Goal: Information Seeking & Learning: Learn about a topic

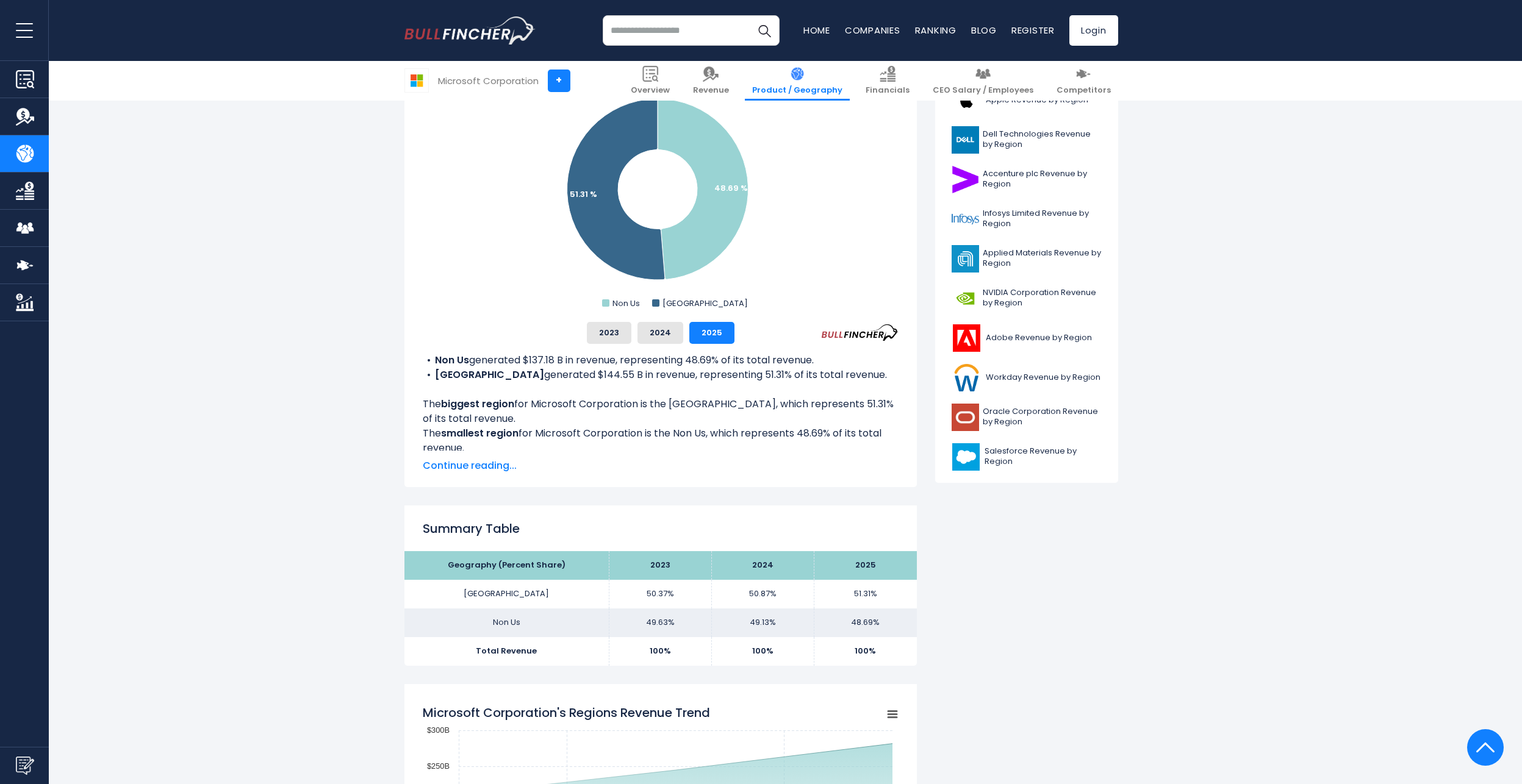
scroll to position [366, 0]
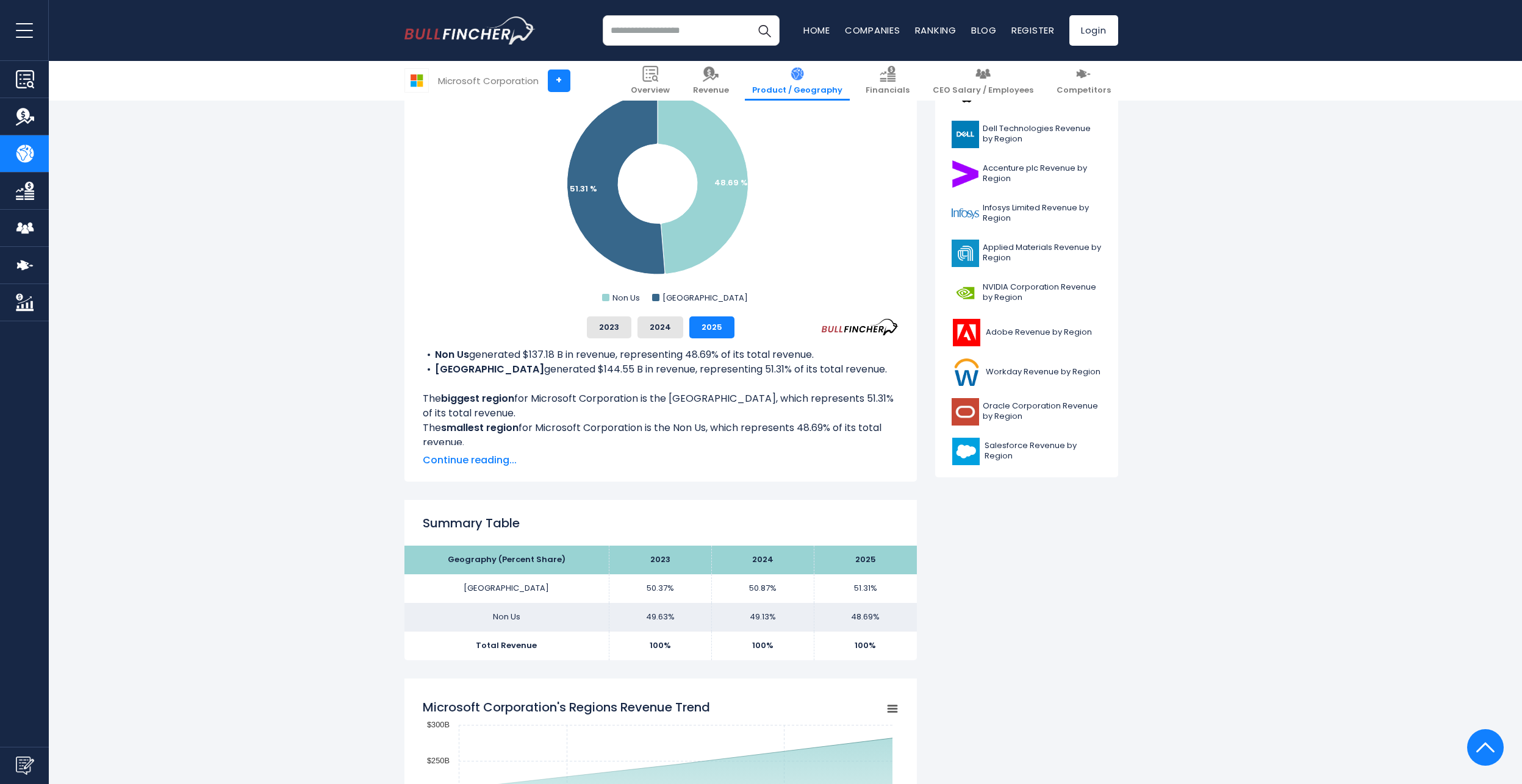
click at [483, 449] on div "The above chart shows Microsoft Corporation's revenue percentage share by geogr…" at bounding box center [661, 403] width 476 height 129
click at [481, 457] on span "Continue reading..." at bounding box center [661, 460] width 476 height 15
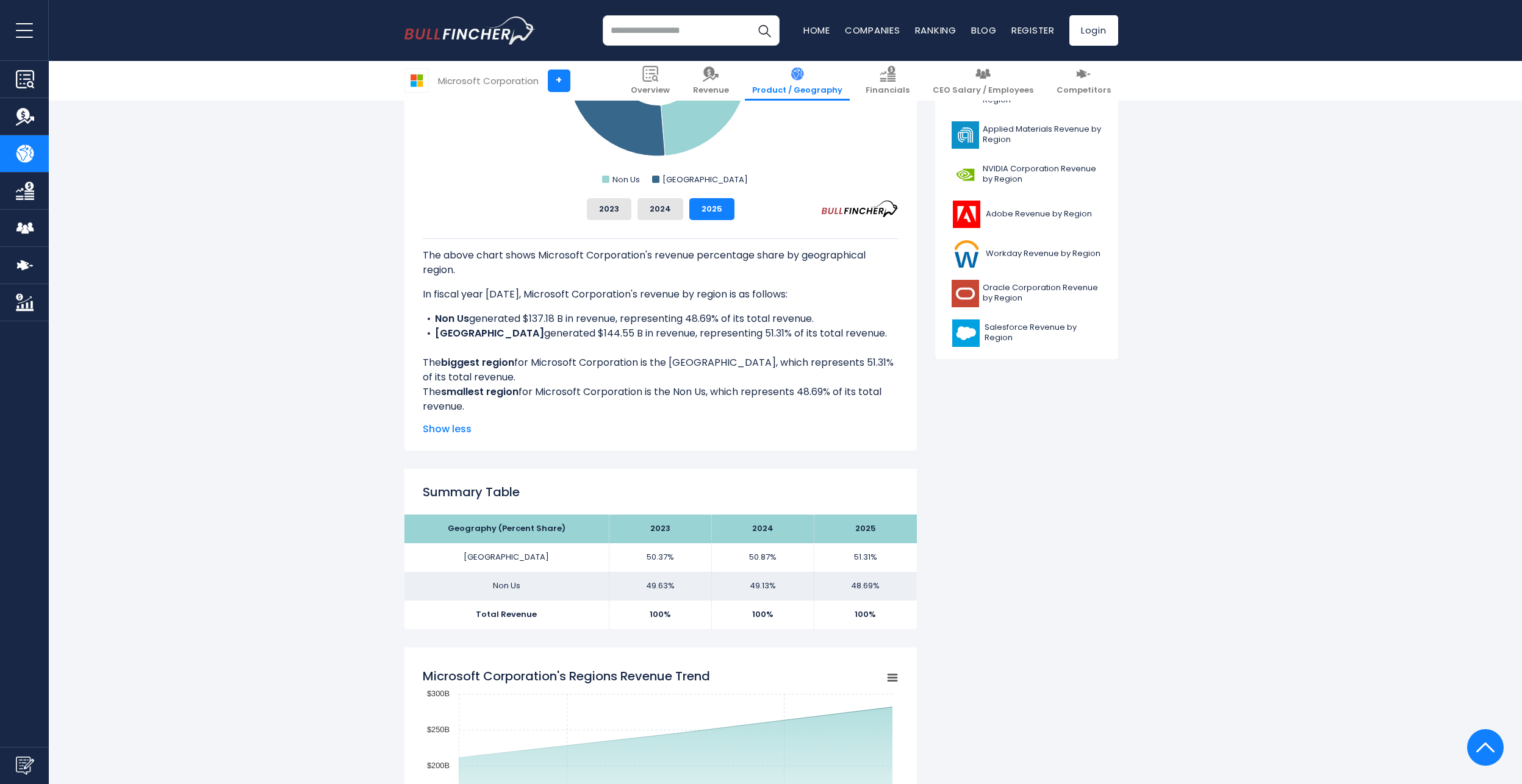
scroll to position [488, 0]
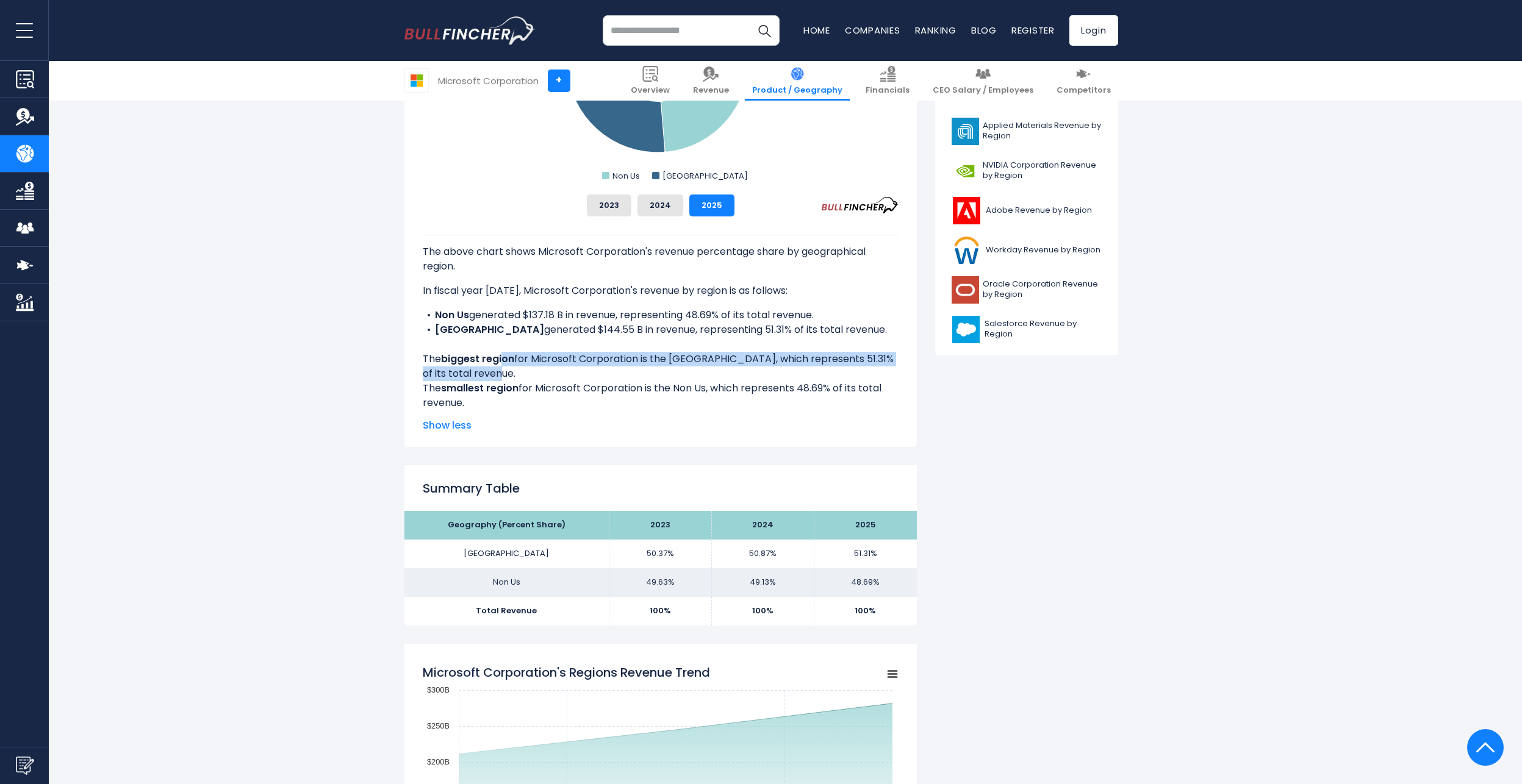
drag, startPoint x: 502, startPoint y: 360, endPoint x: 570, endPoint y: 381, distance: 71.2
click at [570, 381] on div "The above chart shows Microsoft Corporation's revenue percentage share by geogr…" at bounding box center [661, 323] width 476 height 176
drag, startPoint x: 563, startPoint y: 377, endPoint x: 501, endPoint y: 358, distance: 64.8
click at [501, 358] on div "The above chart shows Microsoft Corporation's revenue percentage share by geogr…" at bounding box center [661, 323] width 476 height 176
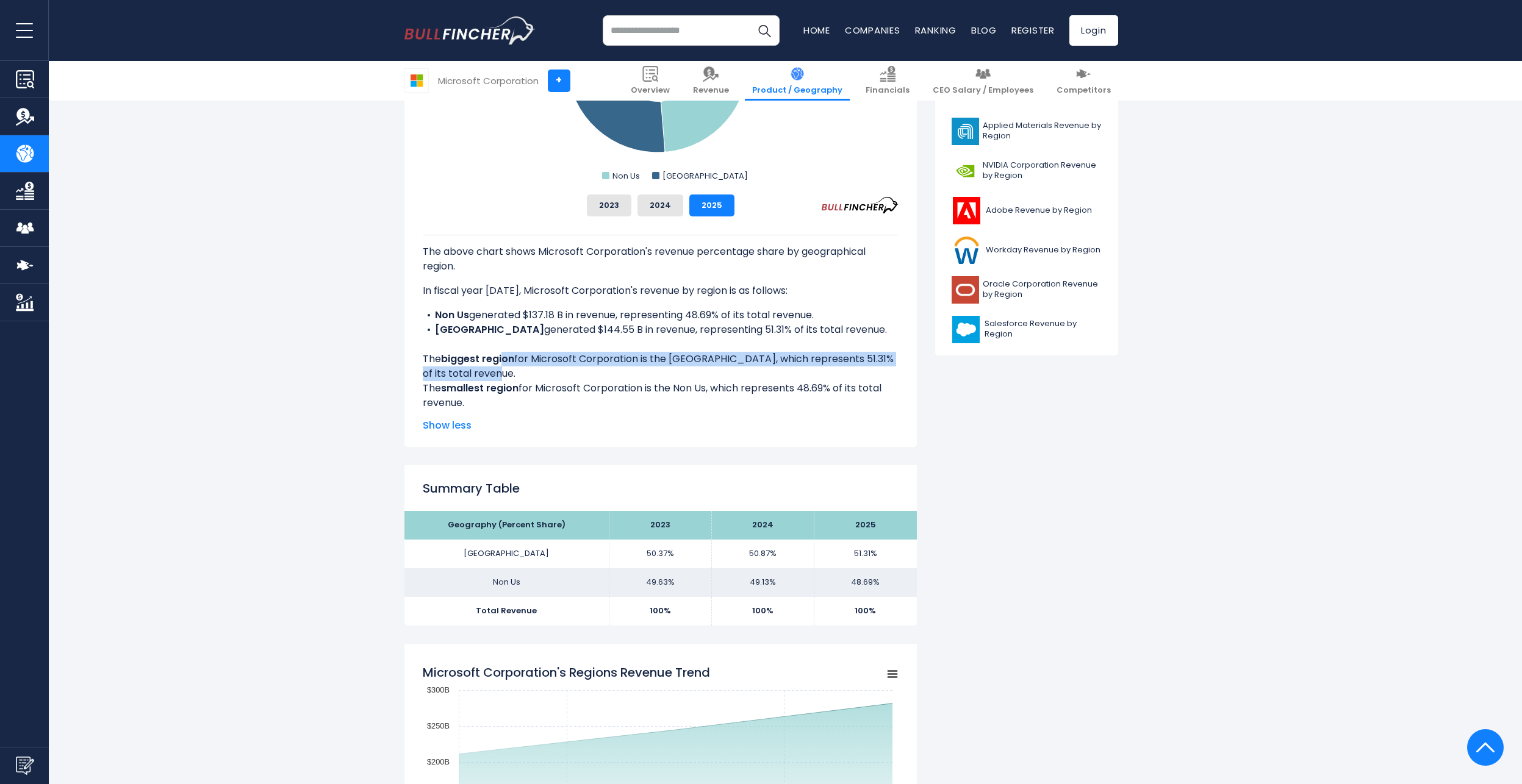
click at [501, 358] on b "biggest region" at bounding box center [477, 358] width 74 height 14
drag, startPoint x: 497, startPoint y: 358, endPoint x: 555, endPoint y: 375, distance: 60.4
click at [555, 375] on div "The above chart shows Microsoft Corporation's revenue percentage share by geogr…" at bounding box center [661, 323] width 476 height 176
drag, startPoint x: 477, startPoint y: 388, endPoint x: 494, endPoint y: 399, distance: 20.2
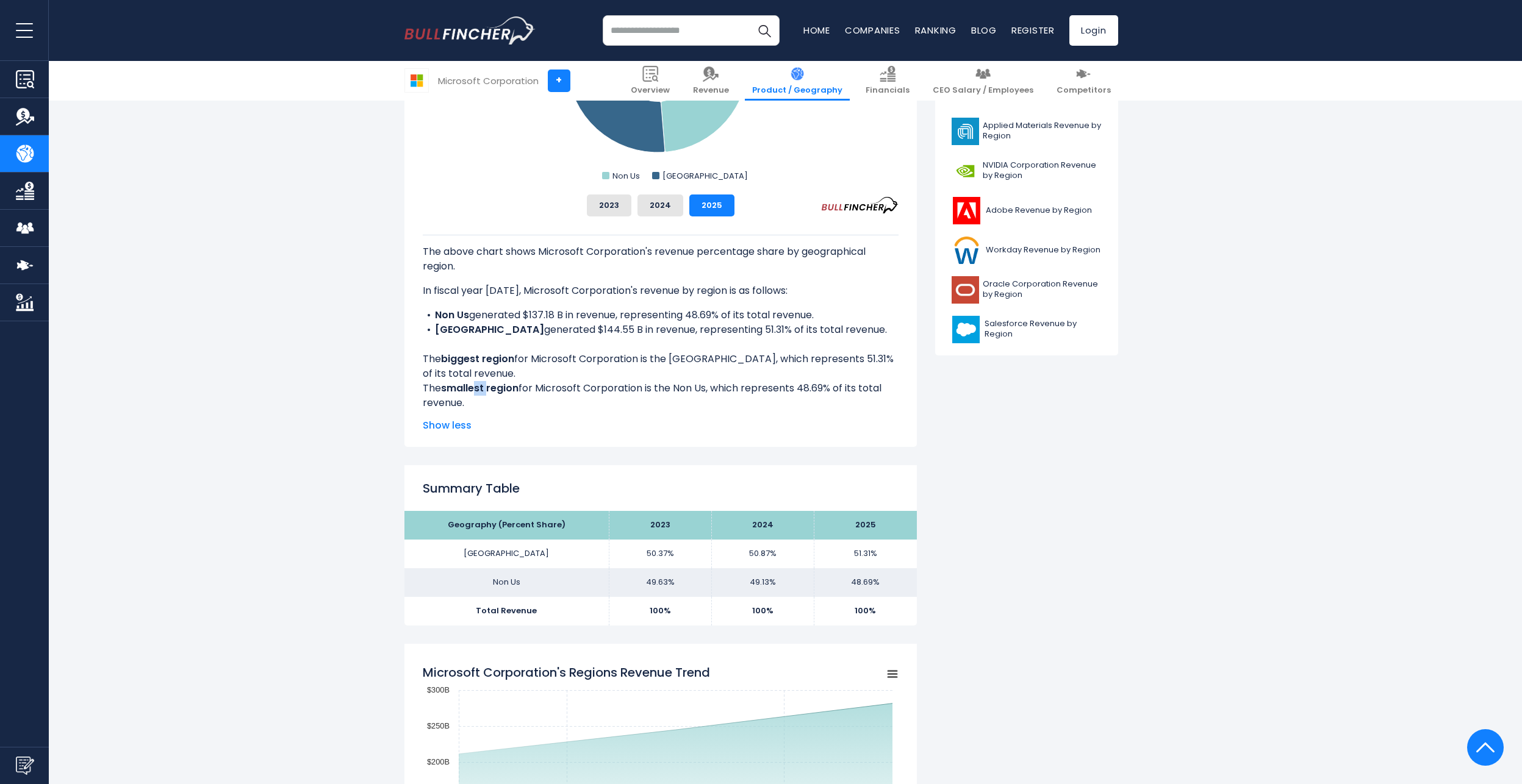
click at [494, 399] on div "The above chart shows Microsoft Corporation's revenue percentage share by geogr…" at bounding box center [661, 323] width 476 height 176
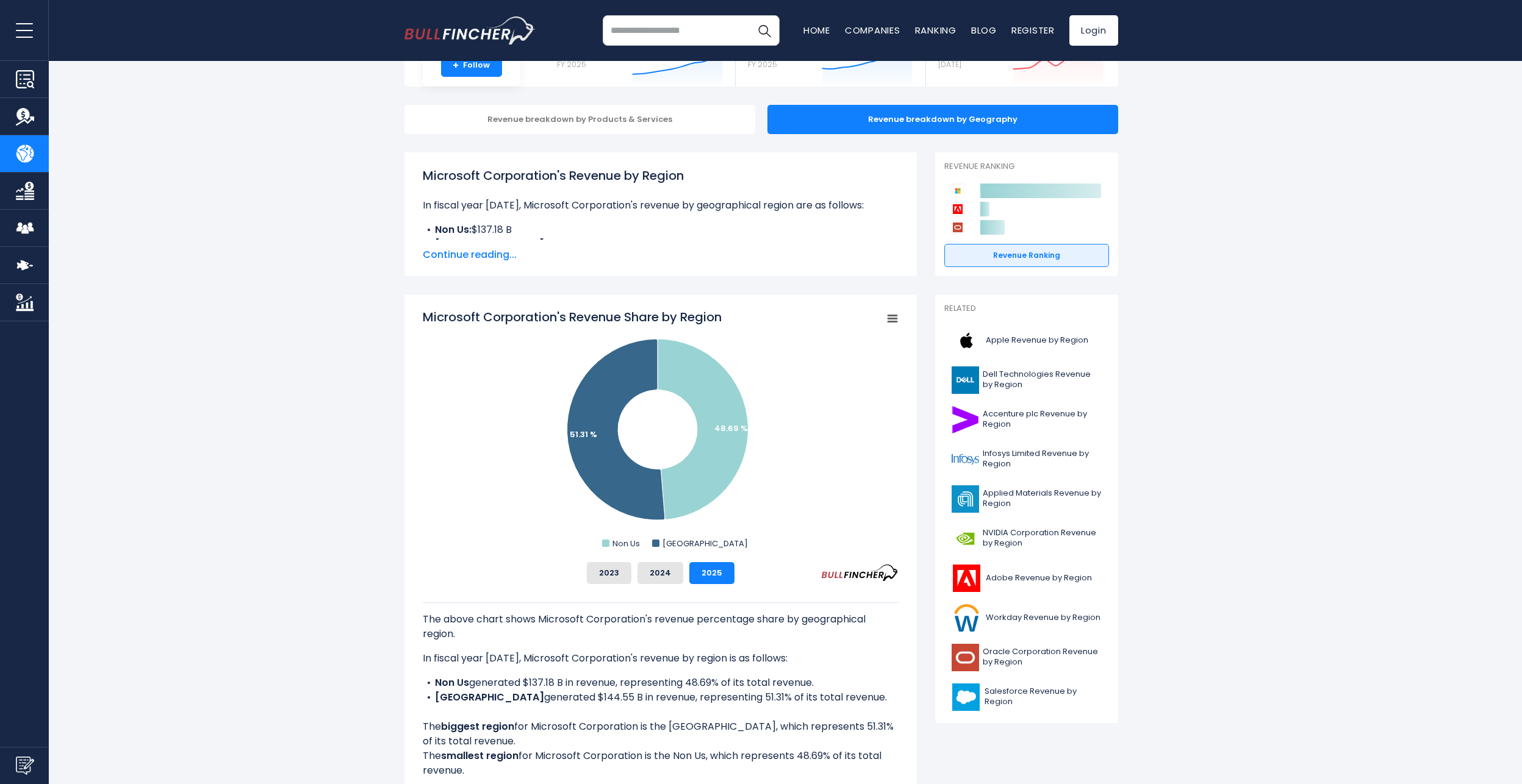
scroll to position [0, 0]
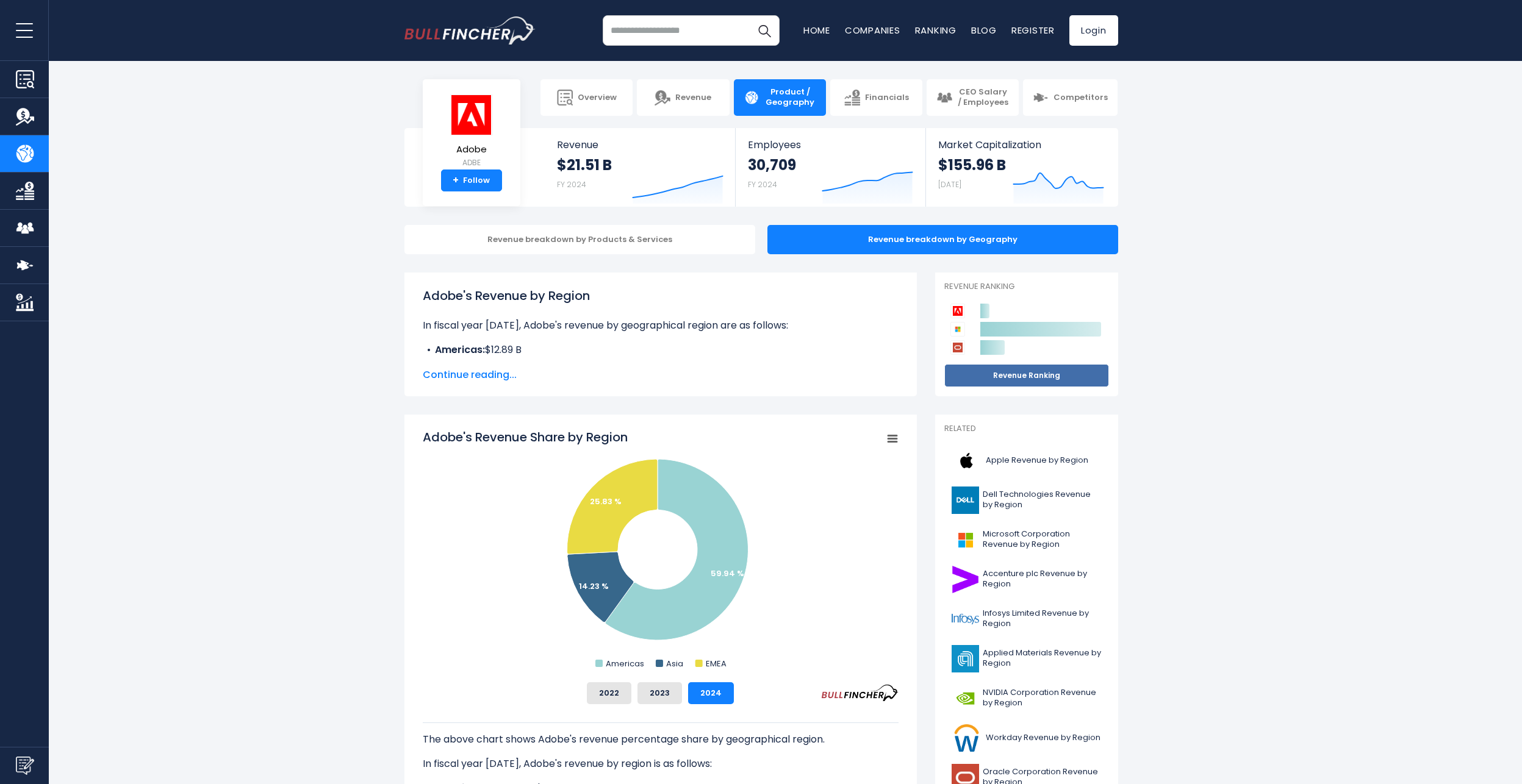
click at [1056, 384] on link "Revenue Ranking" at bounding box center [1026, 376] width 164 height 24
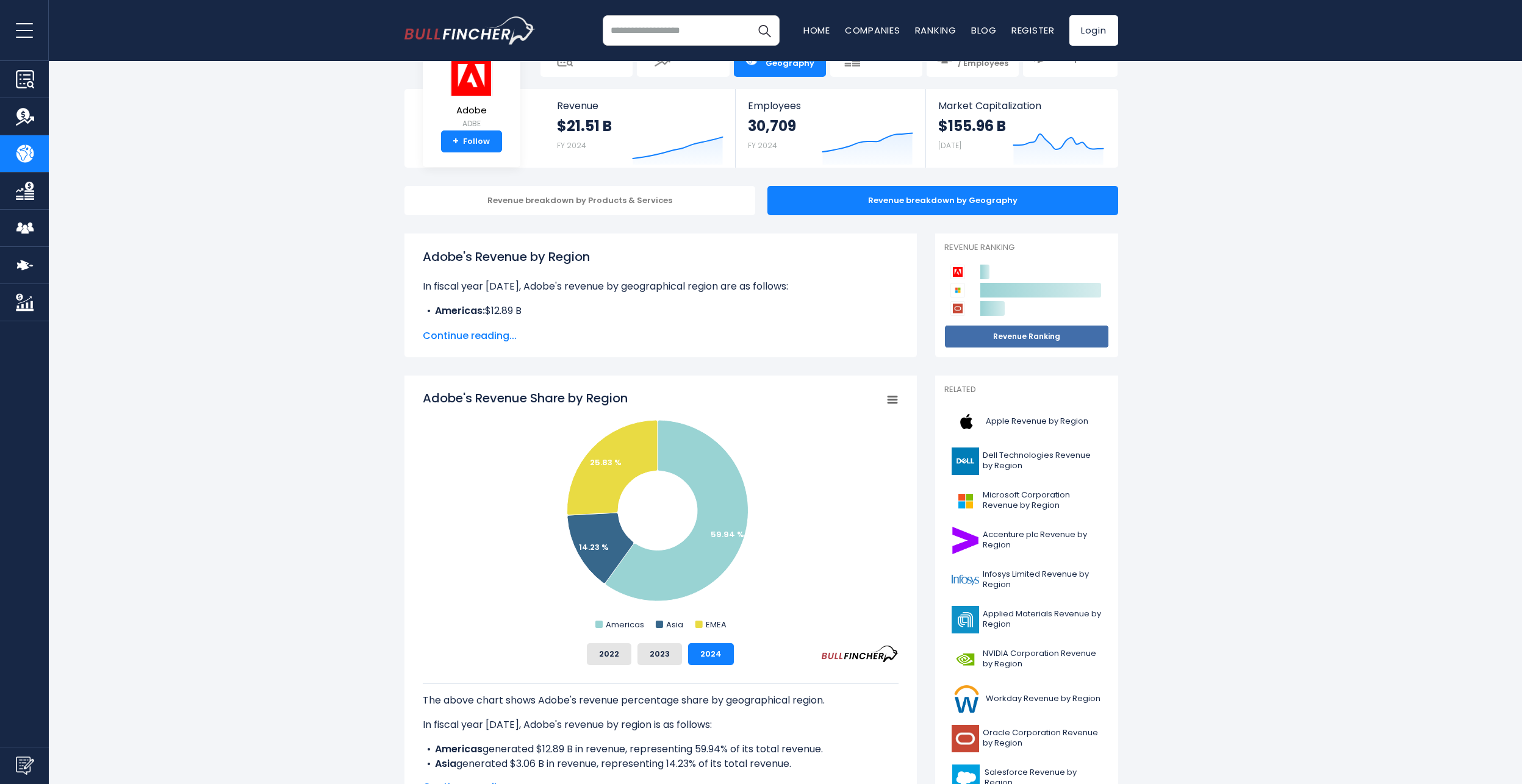
scroll to position [61, 0]
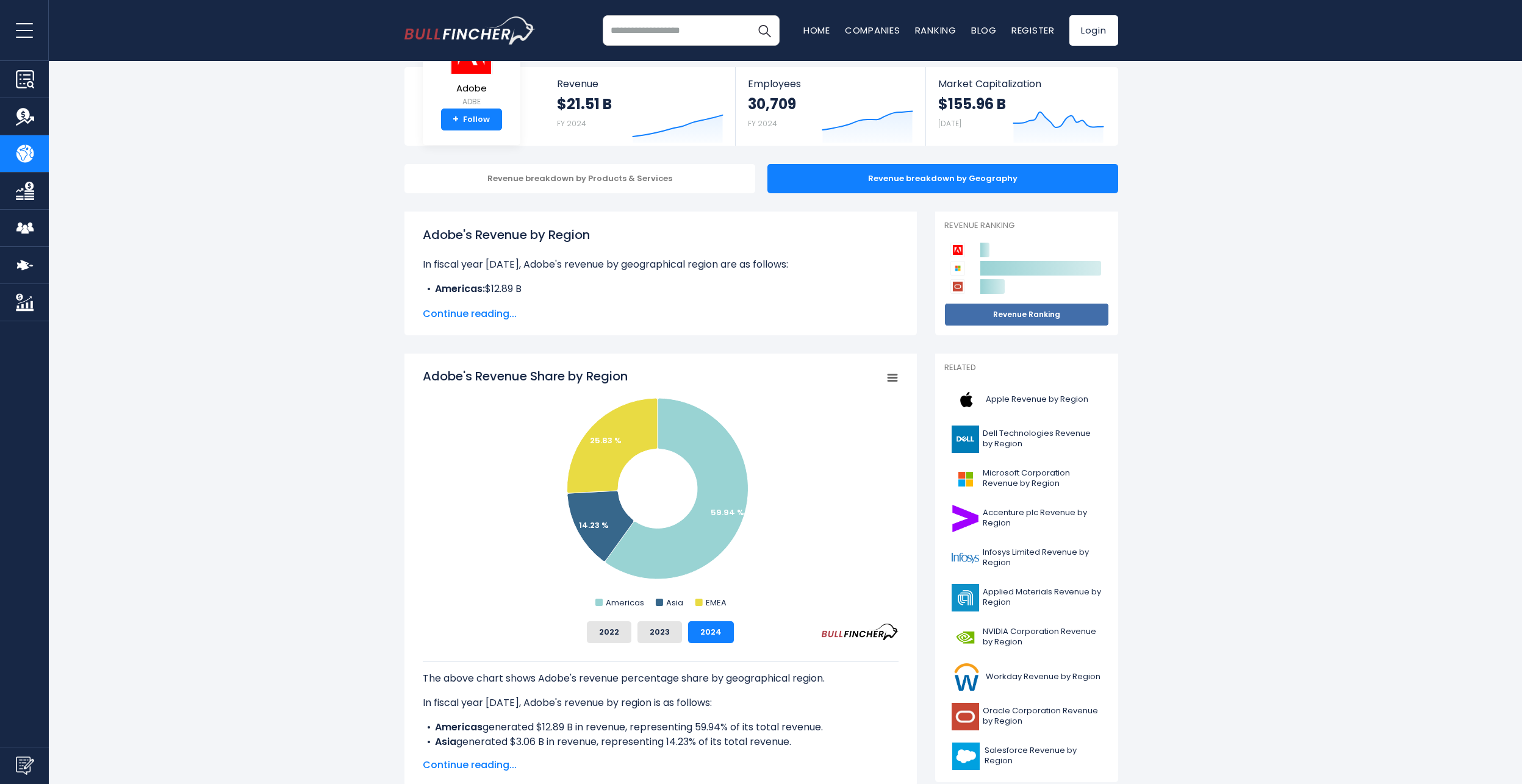
click at [1034, 315] on link "Revenue Ranking" at bounding box center [1026, 315] width 164 height 24
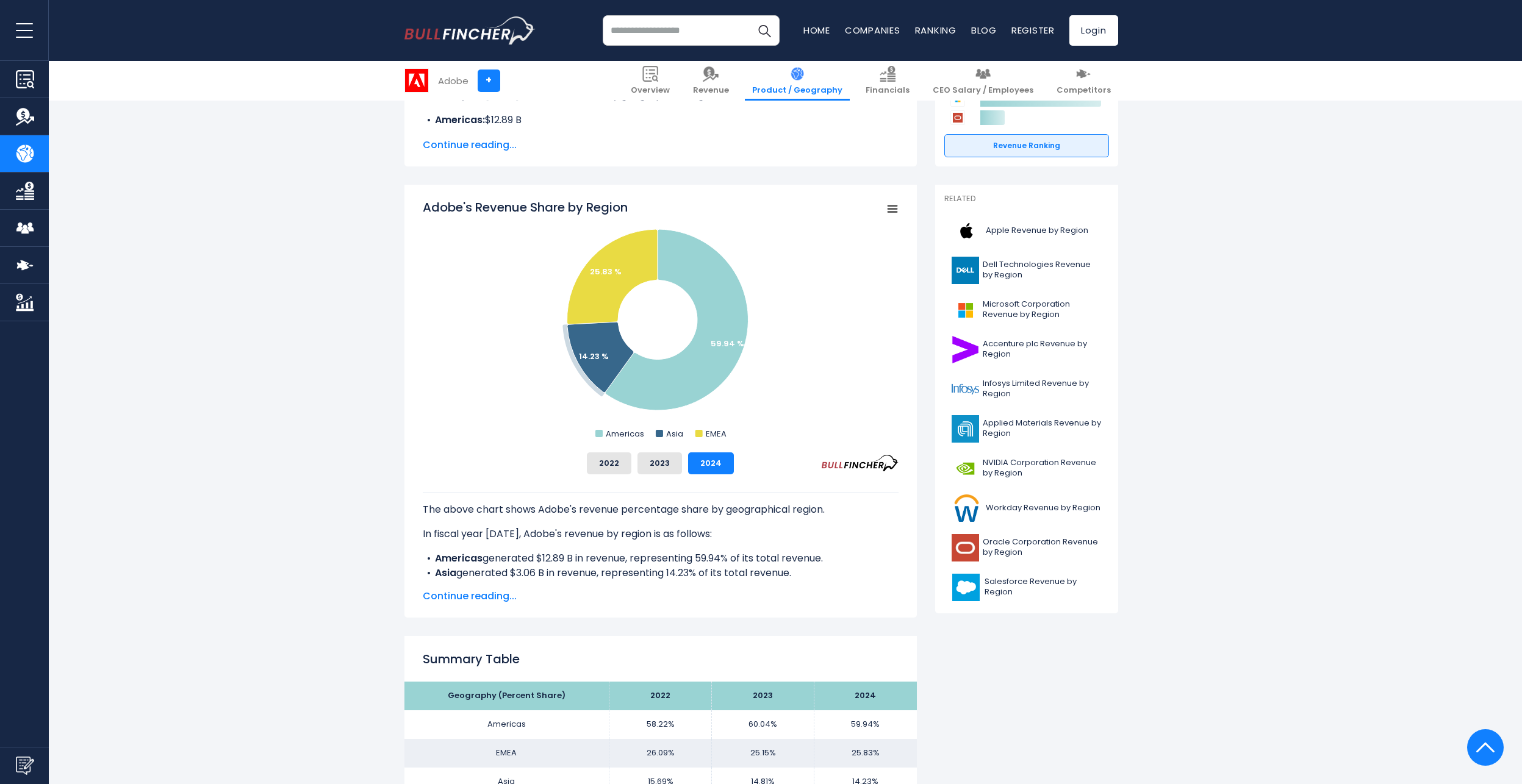
scroll to position [183, 0]
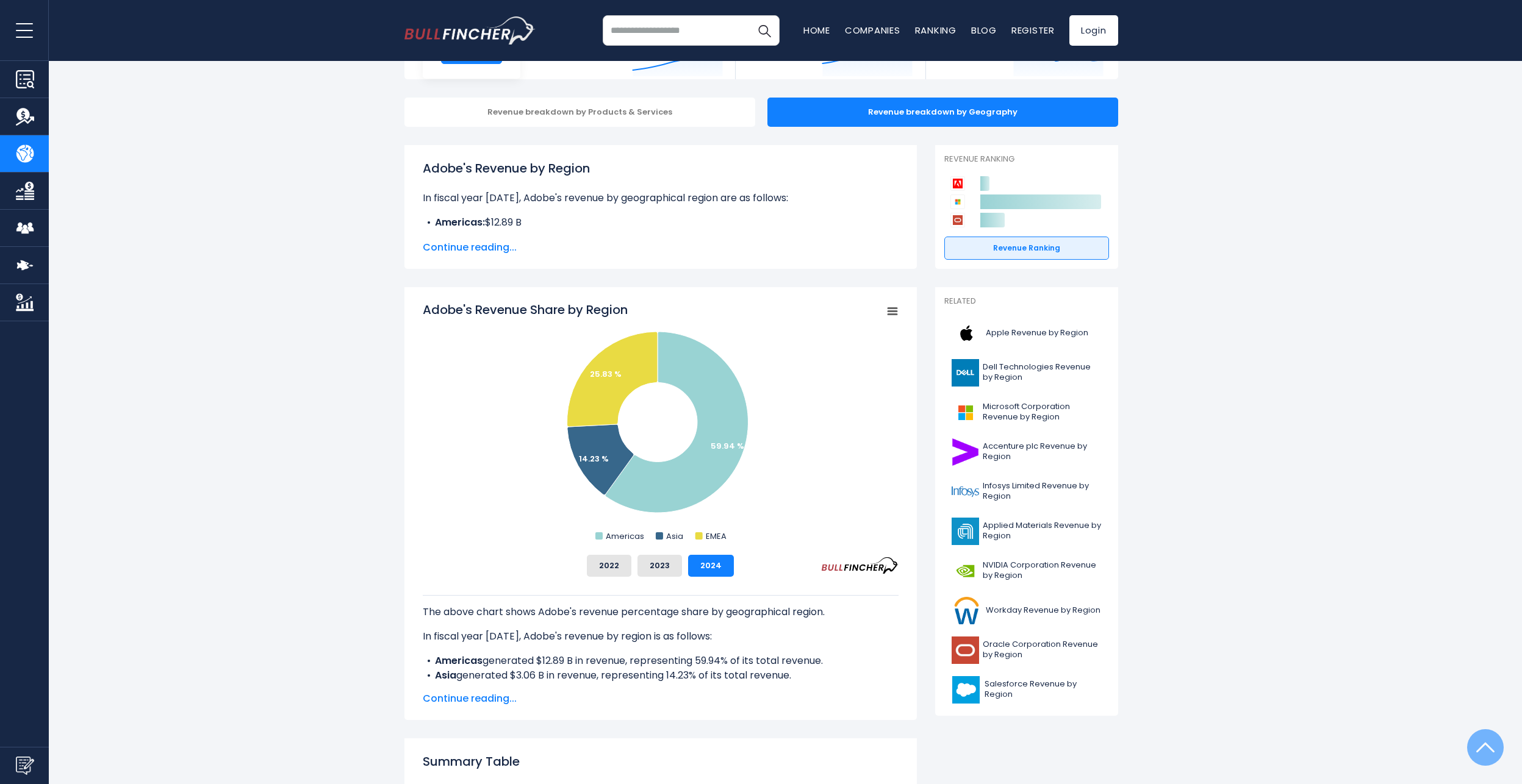
scroll to position [0, 0]
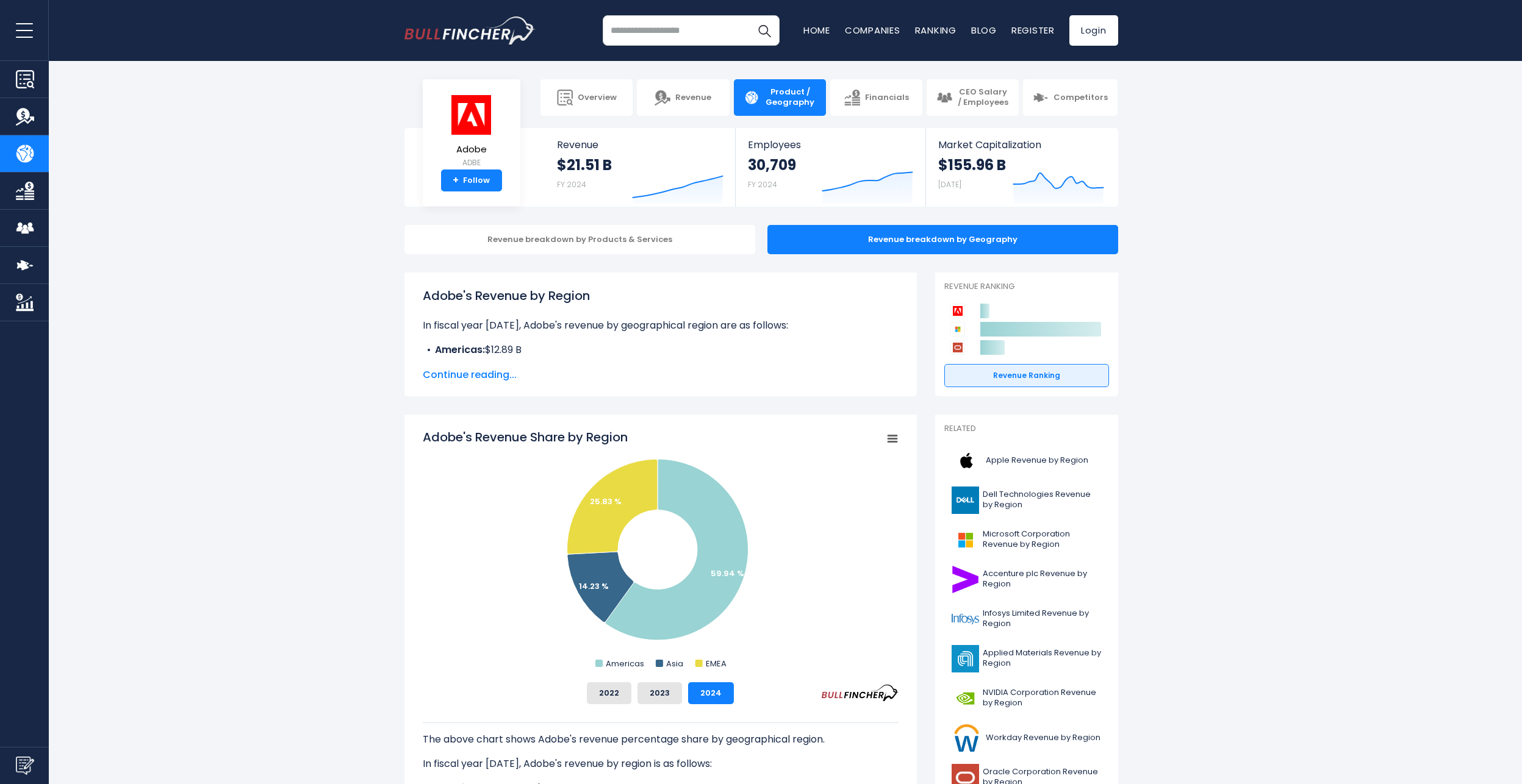
click at [501, 377] on span "Continue reading..." at bounding box center [661, 375] width 476 height 15
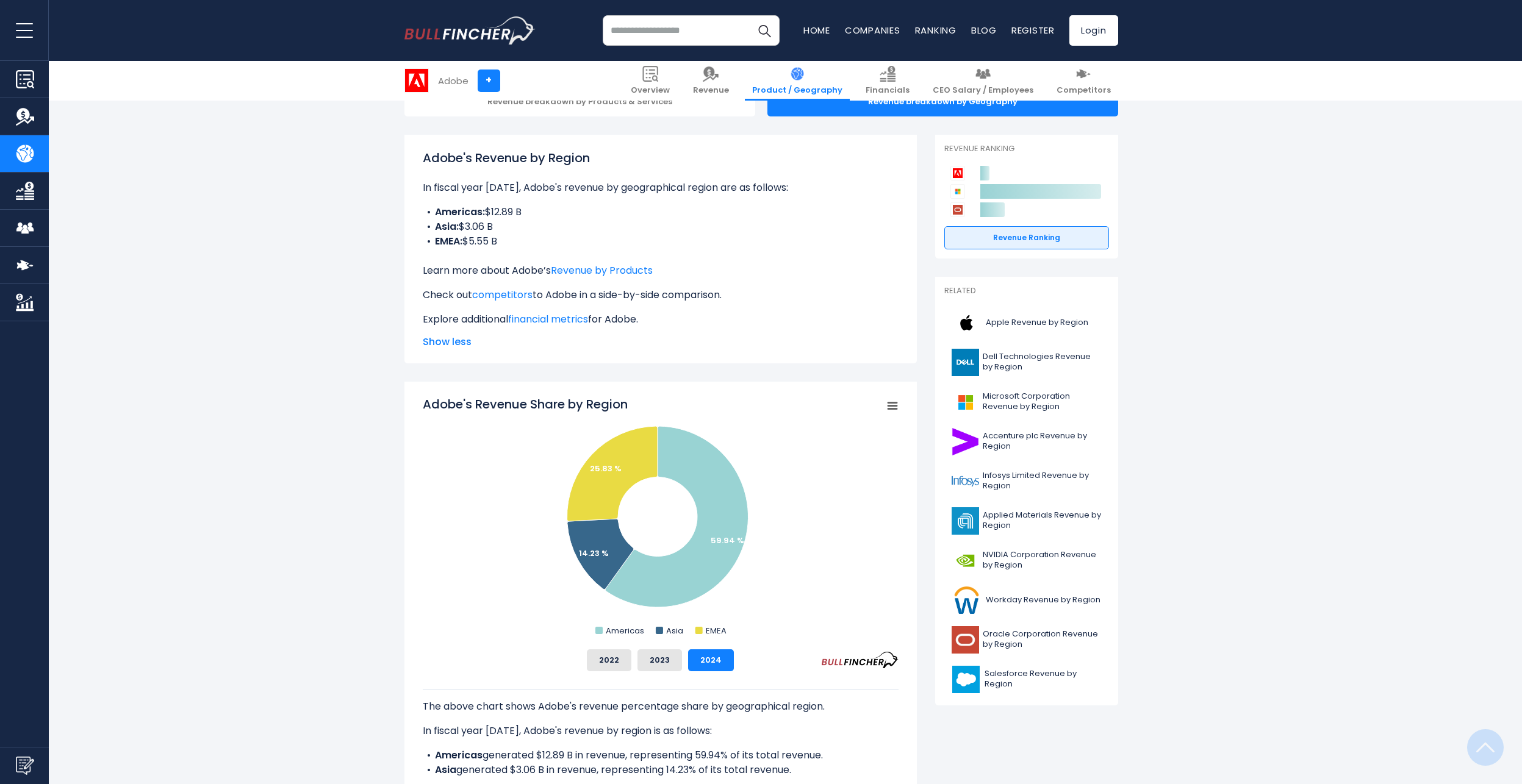
scroll to position [122, 0]
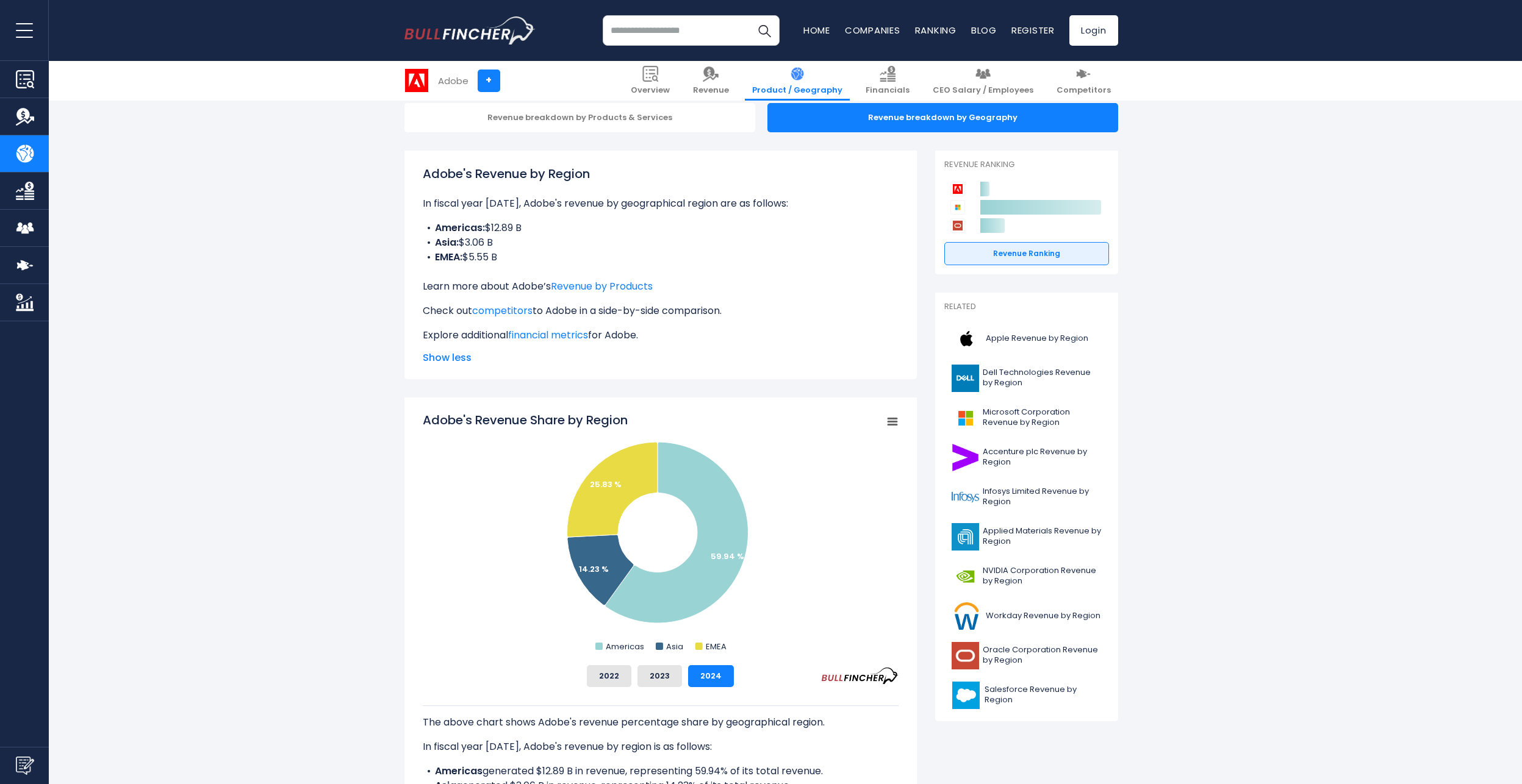
drag, startPoint x: 525, startPoint y: 255, endPoint x: 425, endPoint y: 180, distance: 125.0
click at [425, 180] on div "Adobe's Revenue by Region In fiscal year 2024, Adobe's revenue by geographical …" at bounding box center [661, 253] width 476 height 178
drag, startPoint x: 425, startPoint y: 180, endPoint x: 438, endPoint y: 180, distance: 13.0
click at [438, 180] on h1 "Adobe's Revenue by Region" at bounding box center [661, 173] width 476 height 18
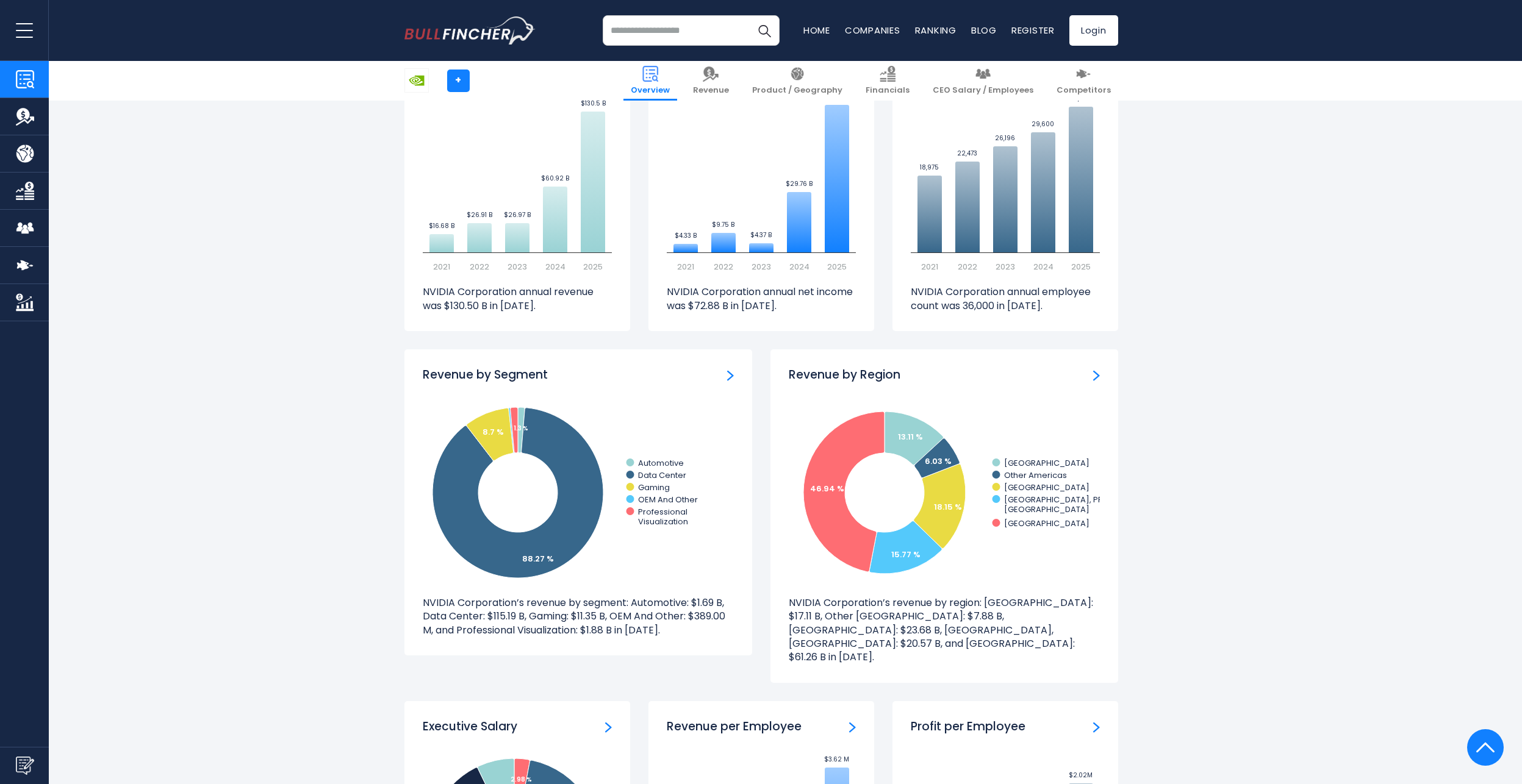
scroll to position [854, 0]
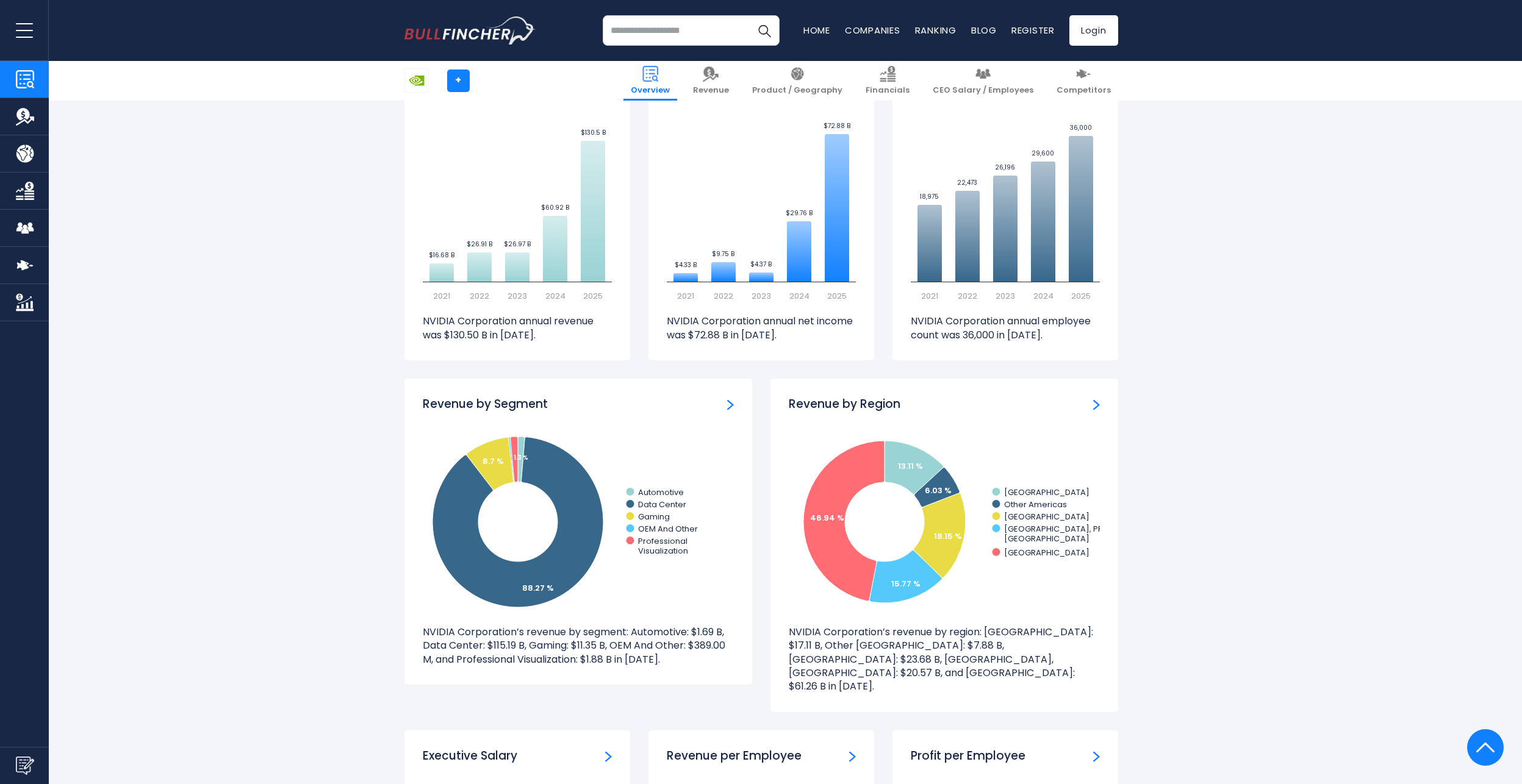
click at [1004, 401] on div "Revenue by Region" at bounding box center [944, 405] width 311 height 15
click at [1099, 400] on img "Revenue by Region" at bounding box center [1095, 405] width 6 height 11
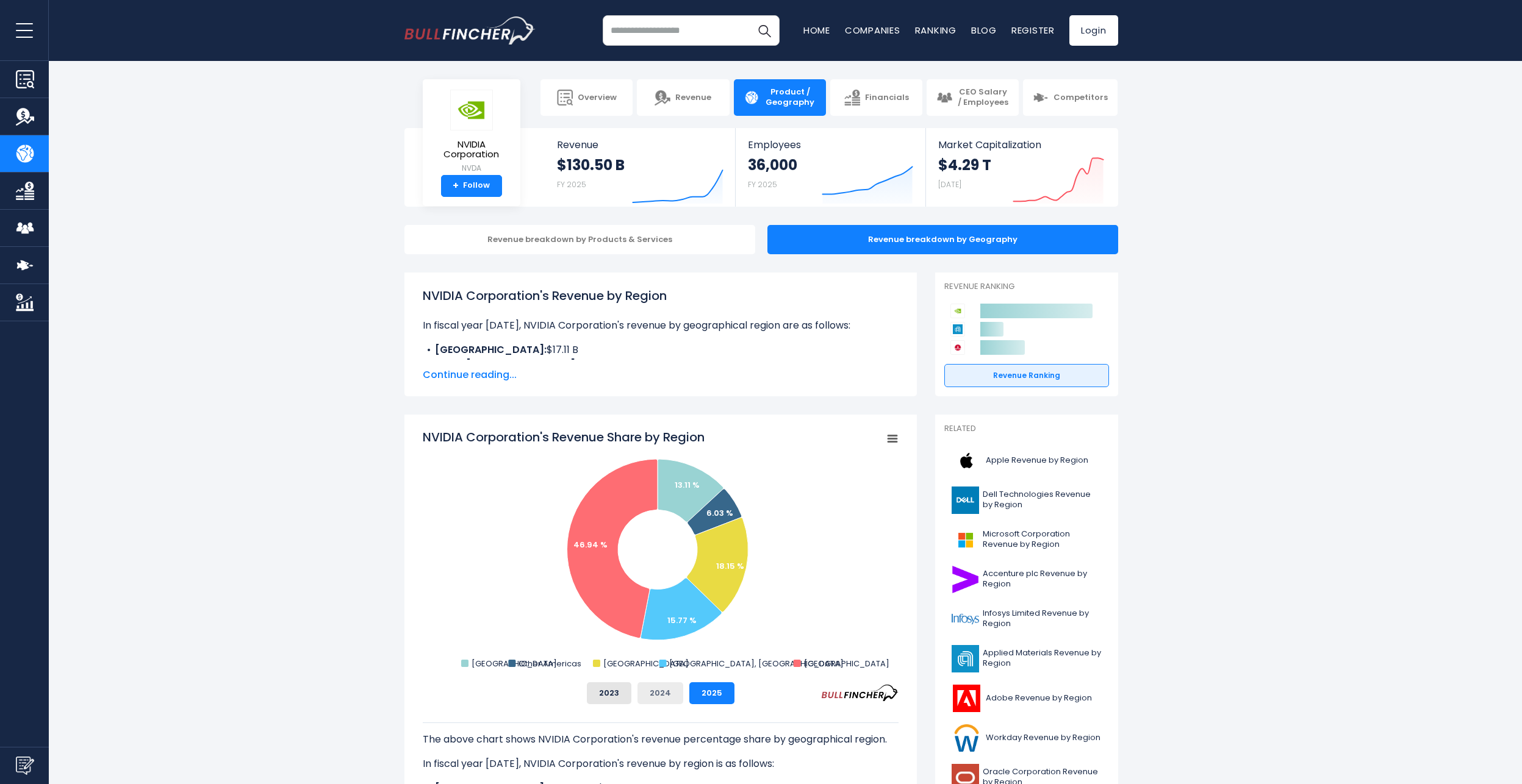
click at [661, 691] on button "2024" at bounding box center [660, 693] width 45 height 22
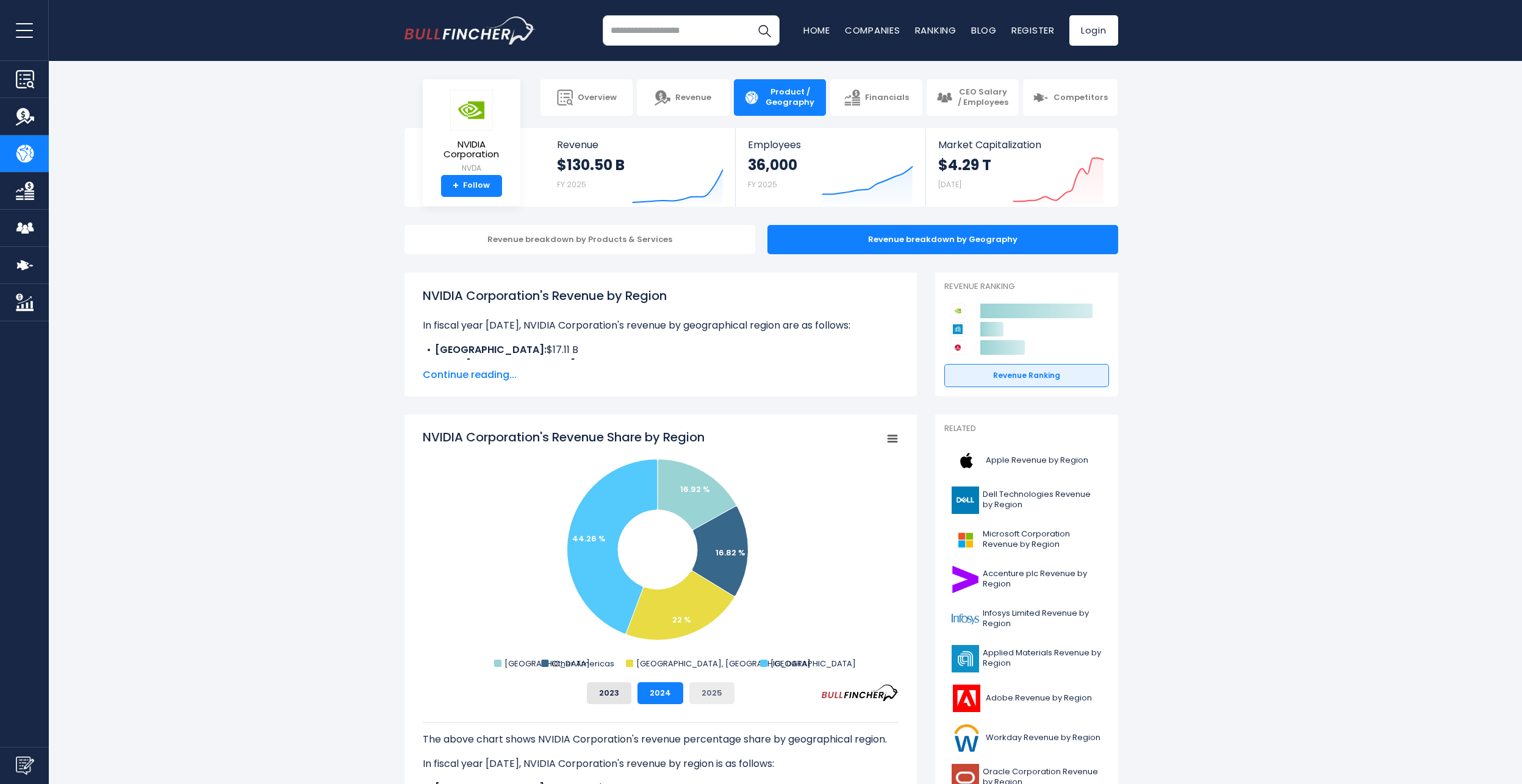
click at [695, 695] on button "2025" at bounding box center [712, 693] width 45 height 22
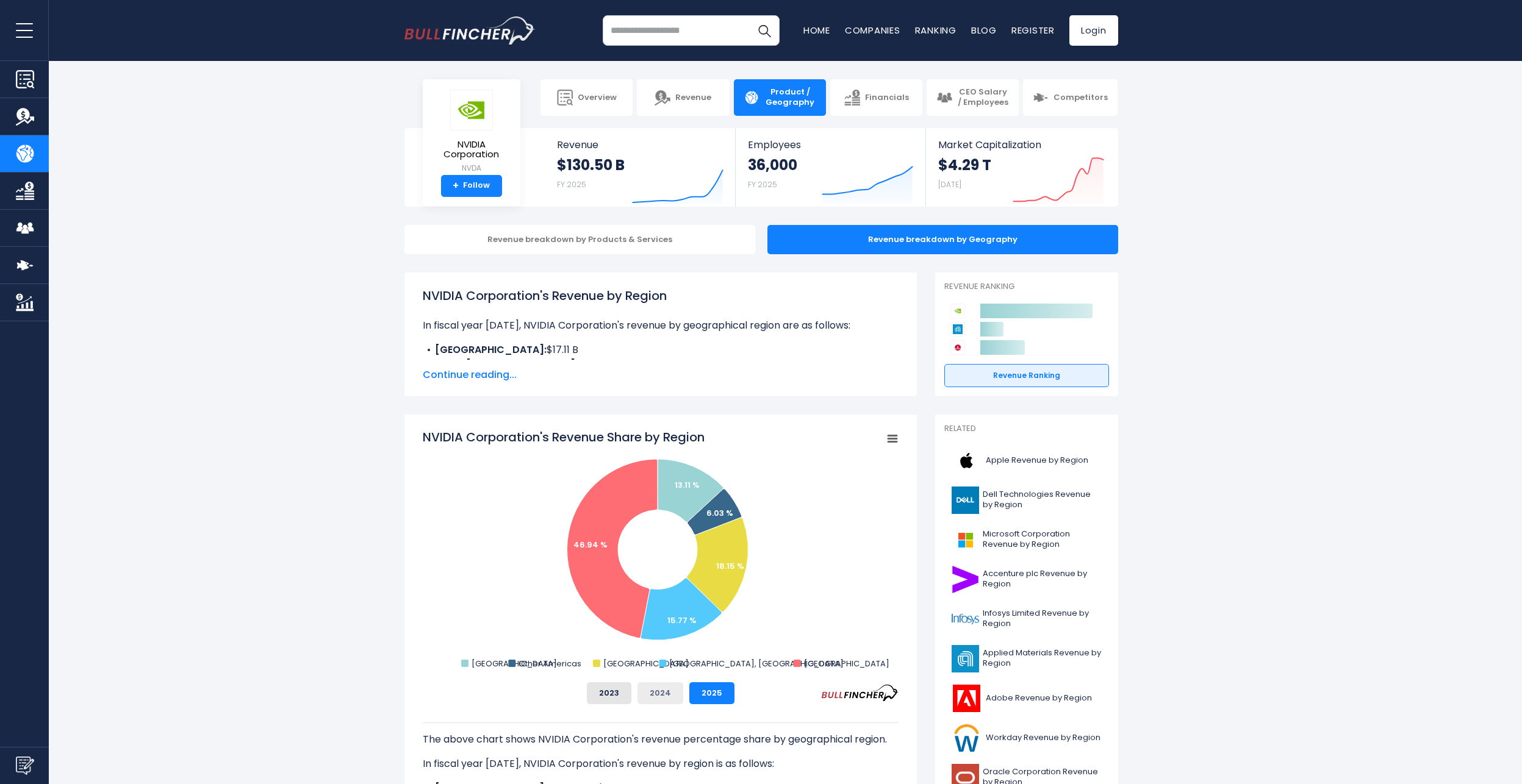
click at [661, 699] on button "2024" at bounding box center [660, 693] width 45 height 22
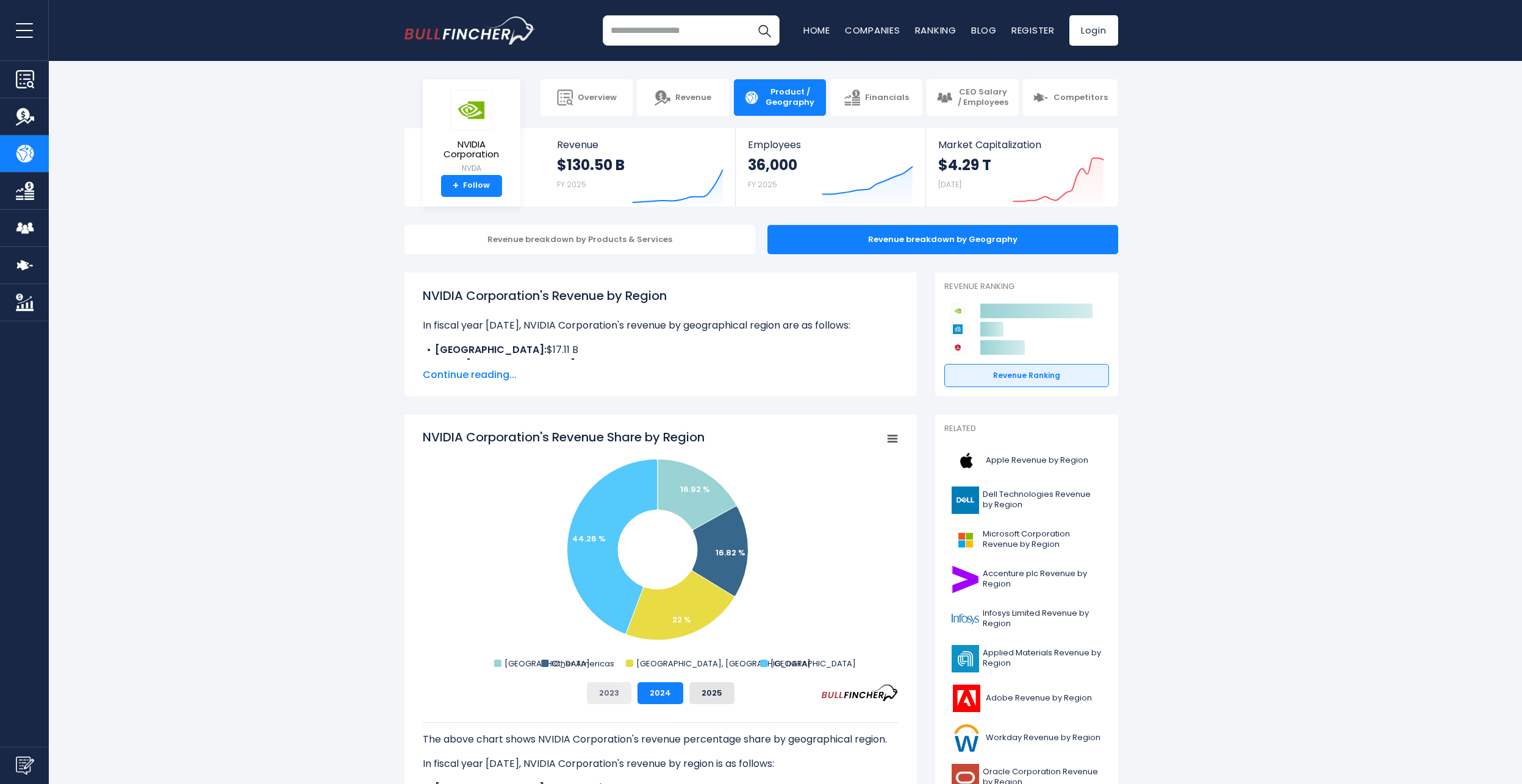
click at [612, 695] on button "2023" at bounding box center [609, 693] width 44 height 22
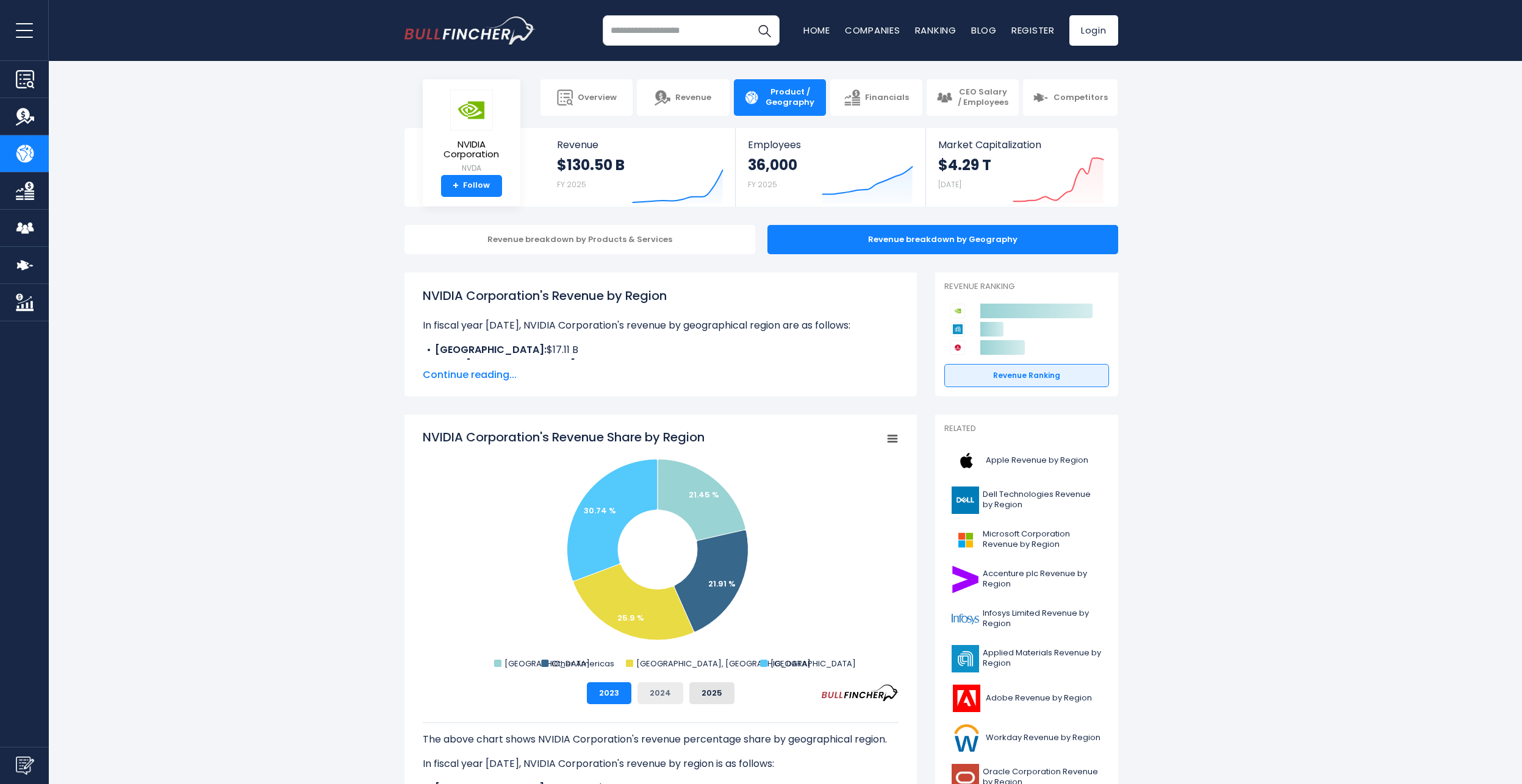
click at [664, 691] on button "2024" at bounding box center [660, 693] width 45 height 22
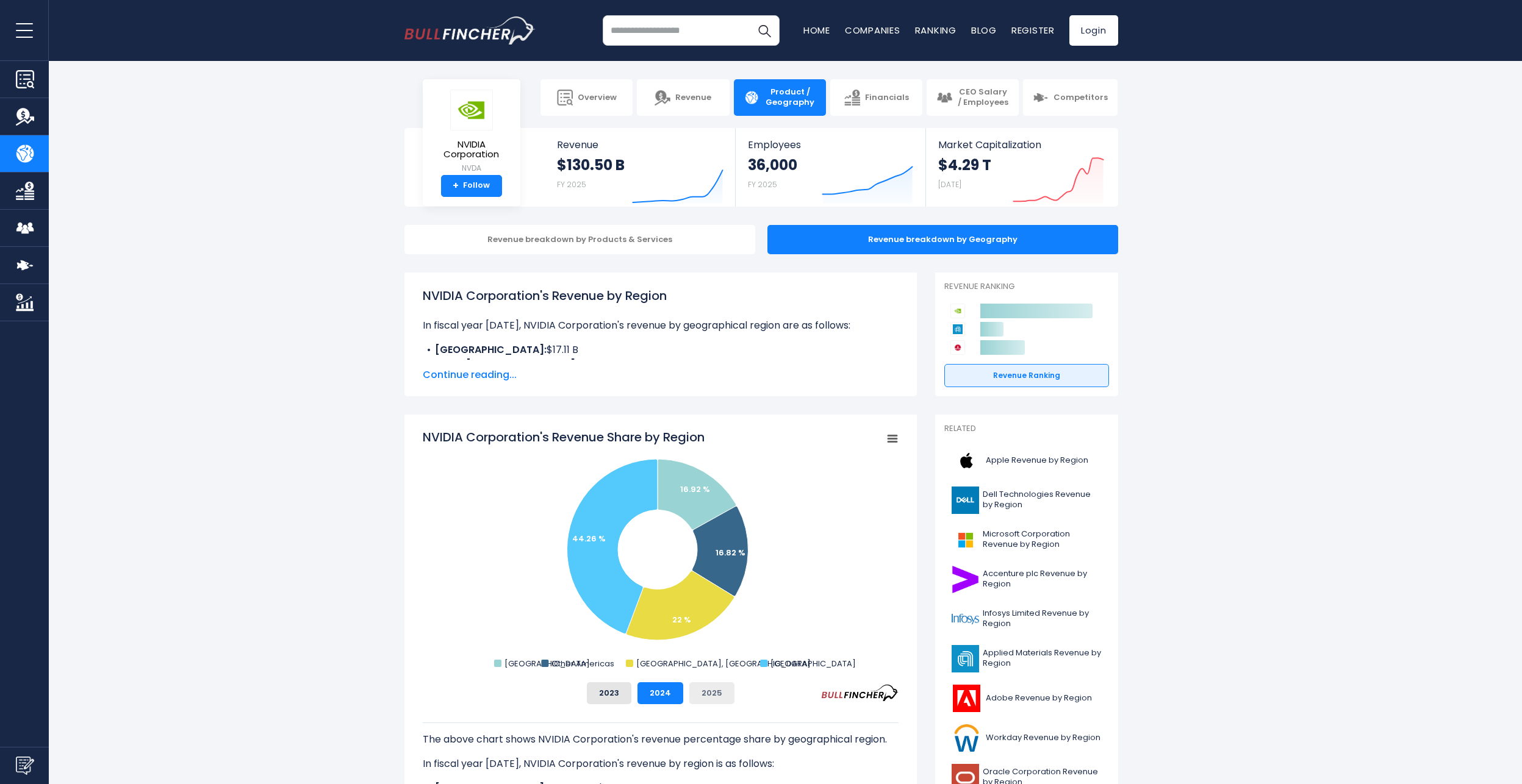
click at [701, 691] on button "2025" at bounding box center [712, 693] width 45 height 22
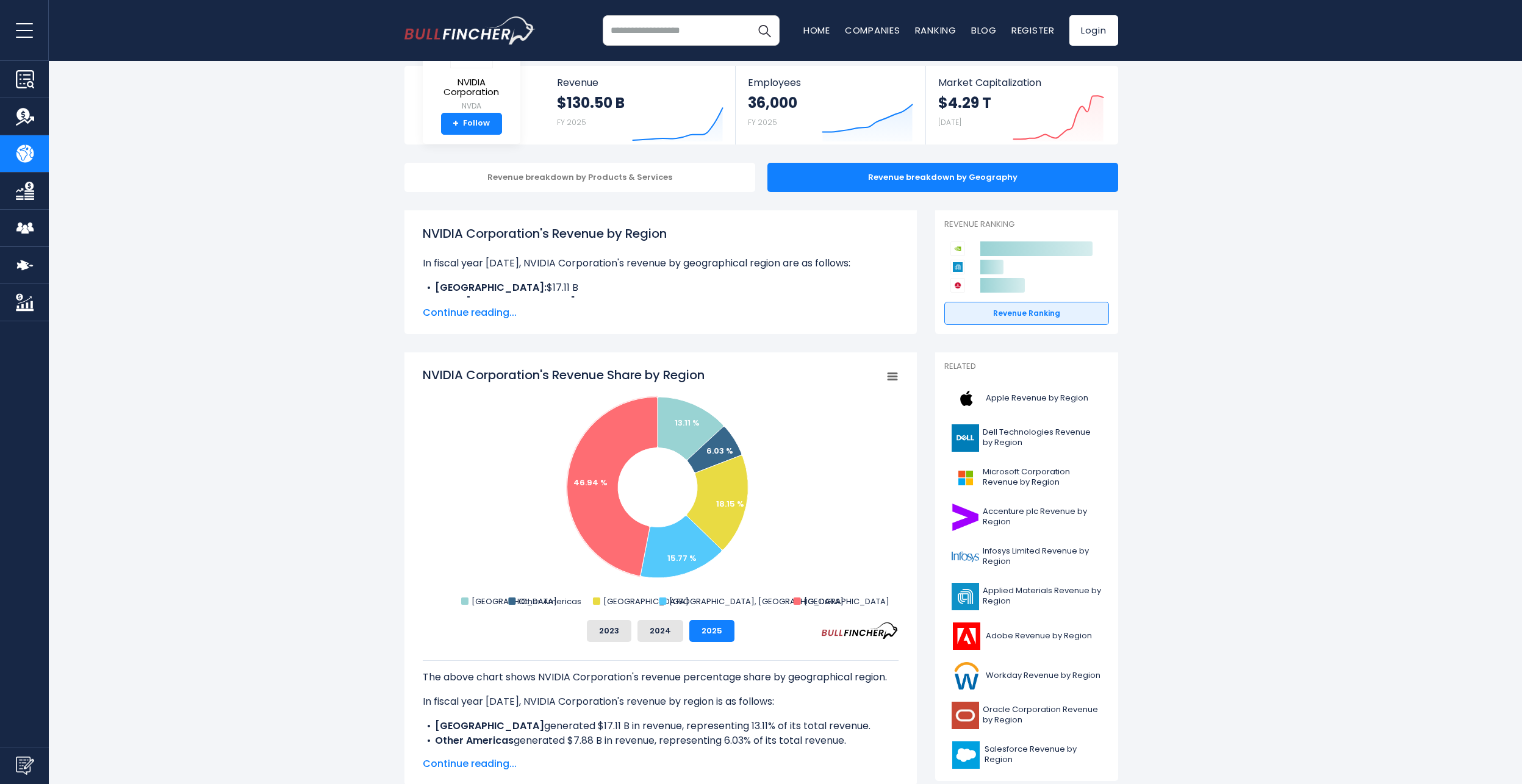
scroll to position [122, 0]
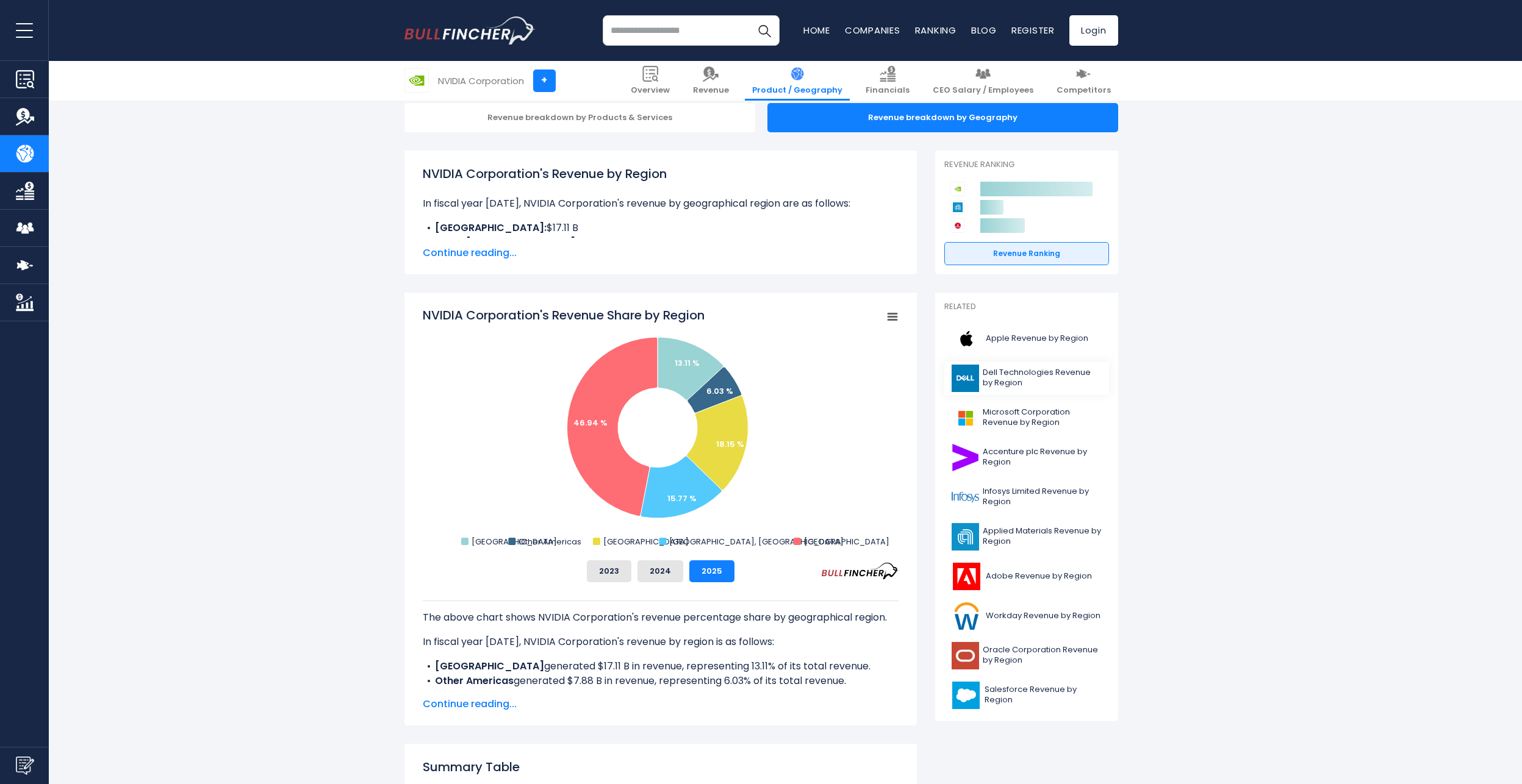
click at [1018, 376] on span "Dell Technologies Revenue by Region" at bounding box center [1042, 377] width 119 height 21
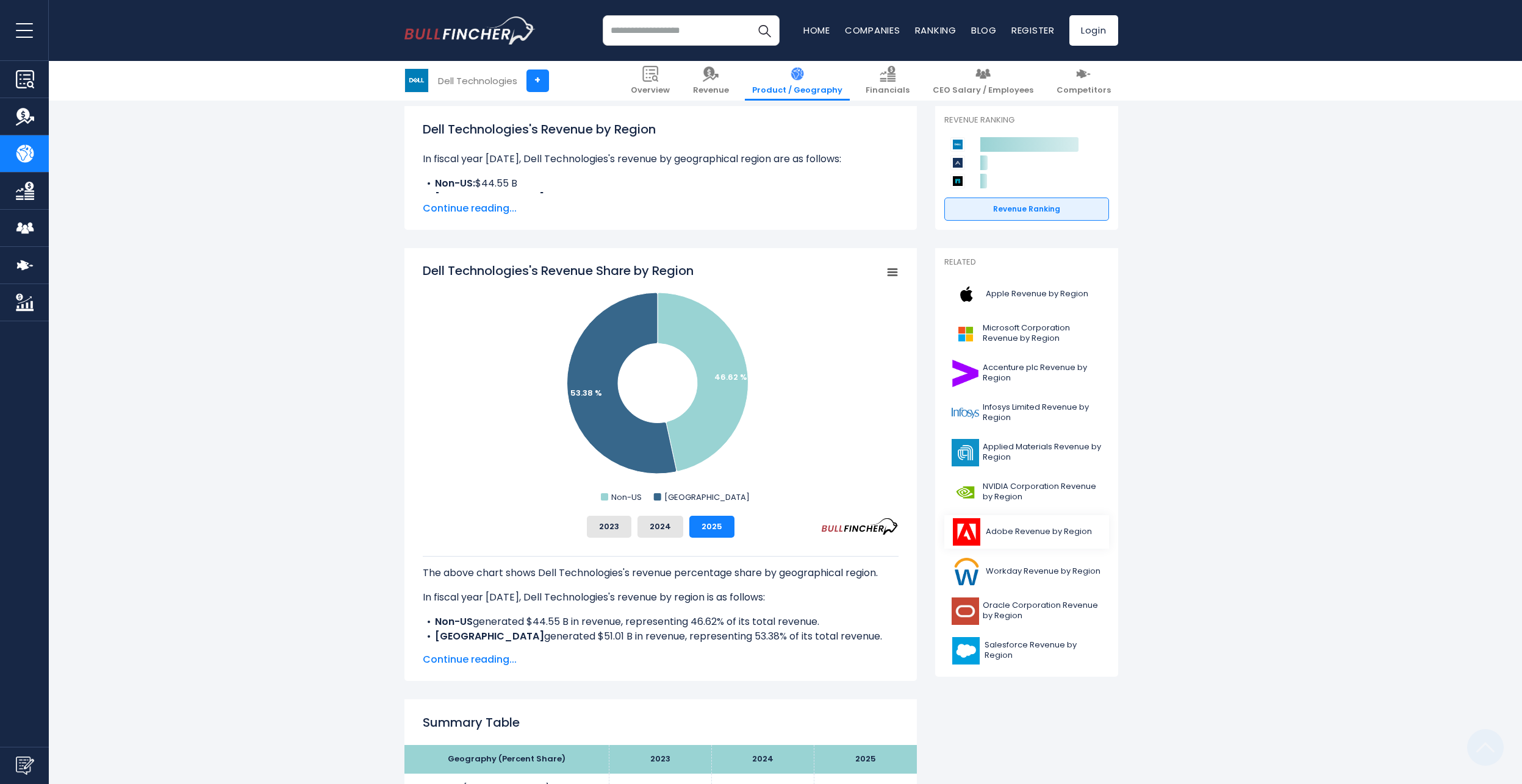
scroll to position [244, 0]
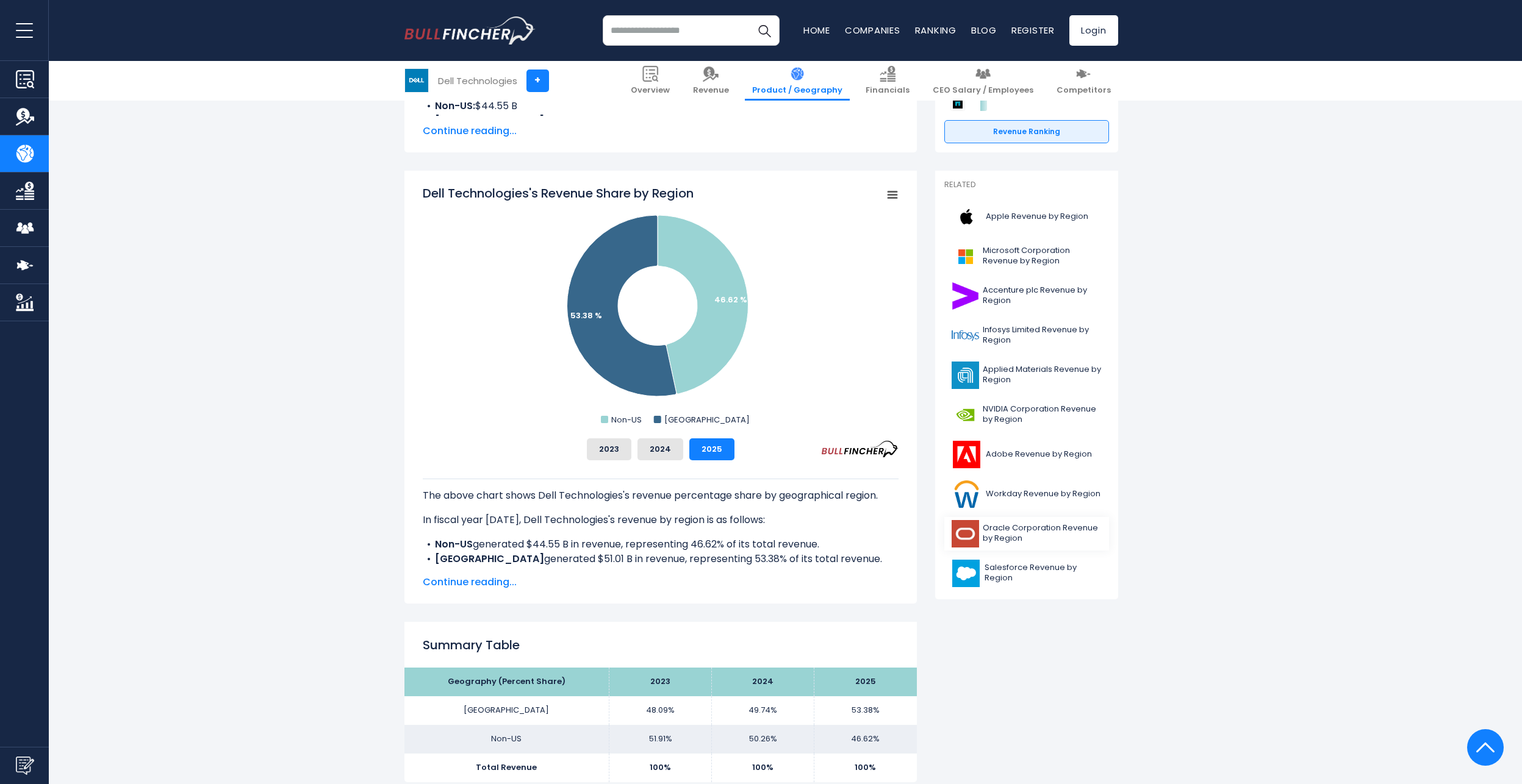
click at [1002, 532] on span "Oracle Corporation Revenue by Region" at bounding box center [1042, 534] width 119 height 21
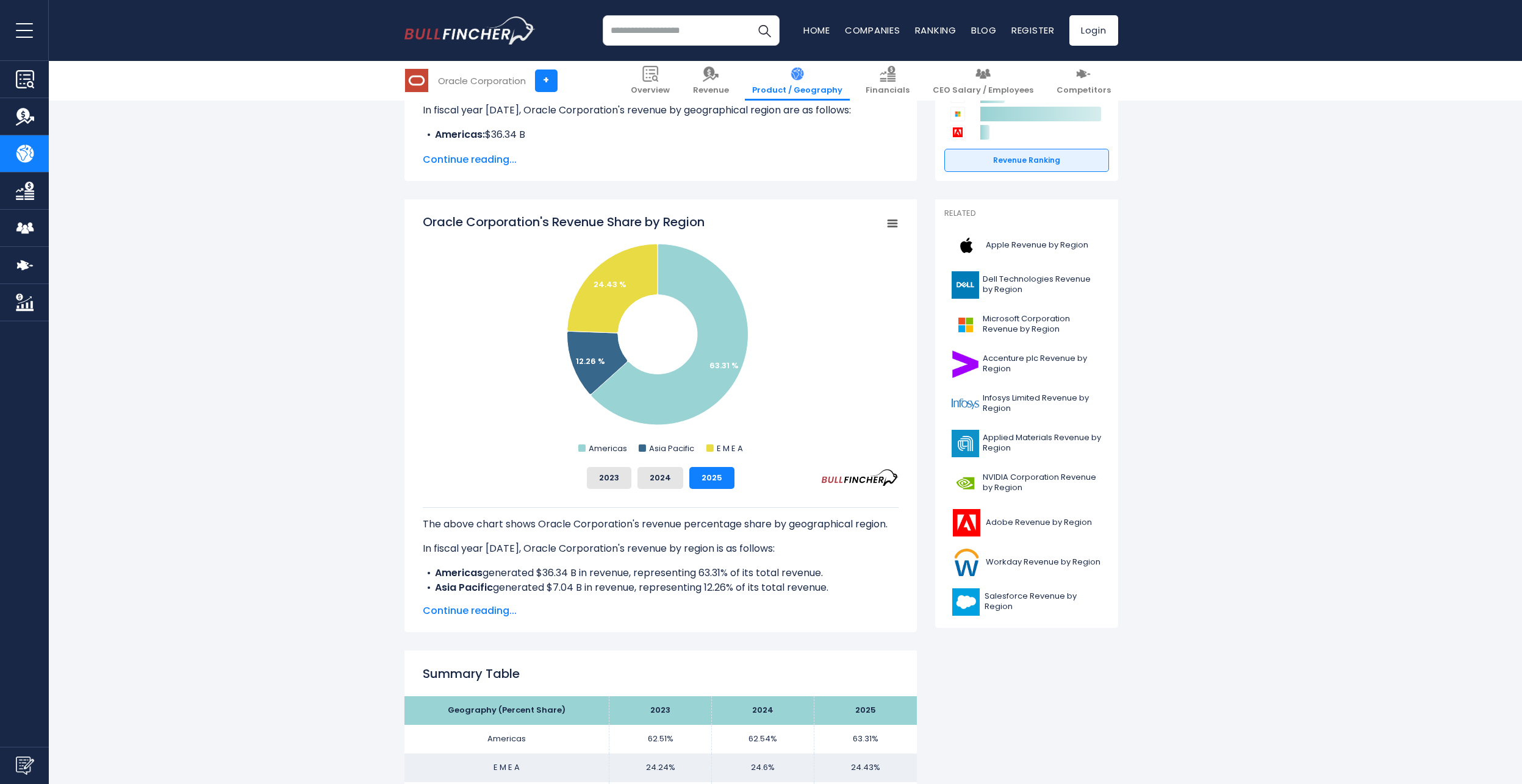
scroll to position [244, 0]
